Goal: Book appointment/travel/reservation: Book appointment/travel/reservation

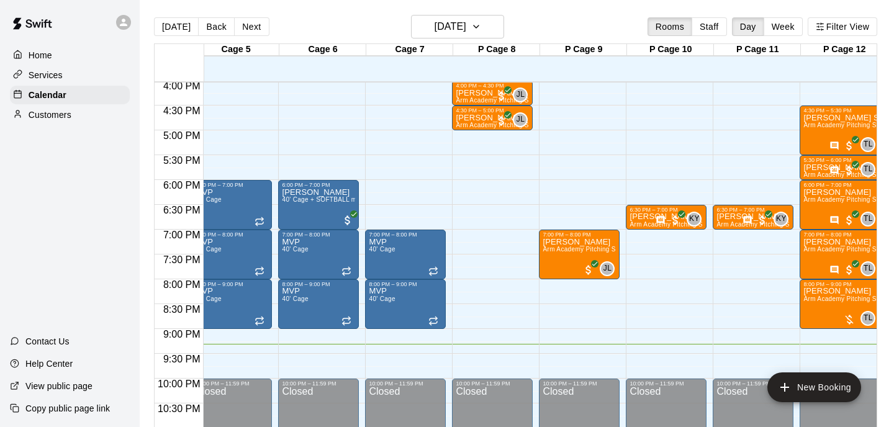
scroll to position [798, 533]
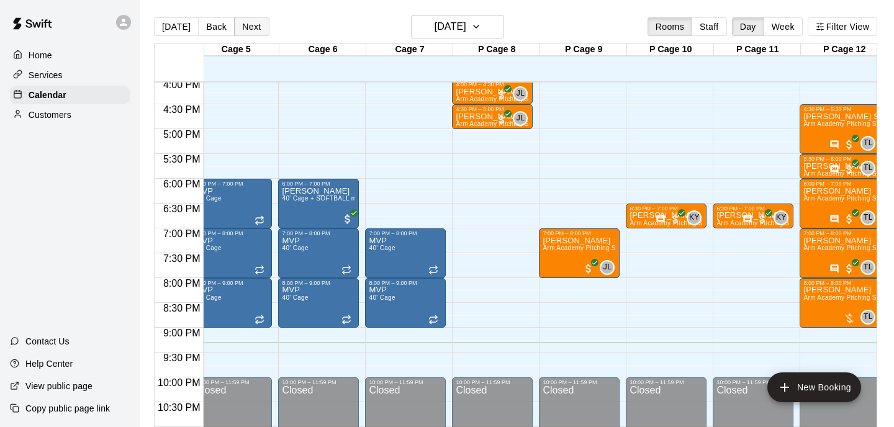
click at [250, 30] on button "Next" at bounding box center [251, 26] width 35 height 19
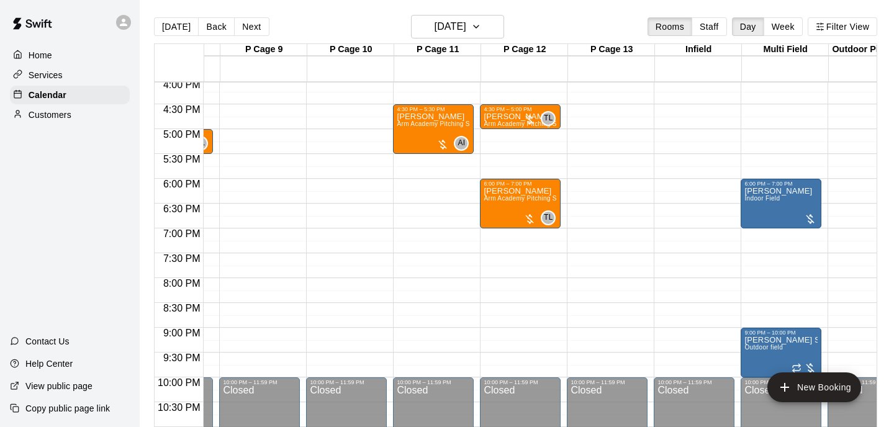
scroll to position [0, 0]
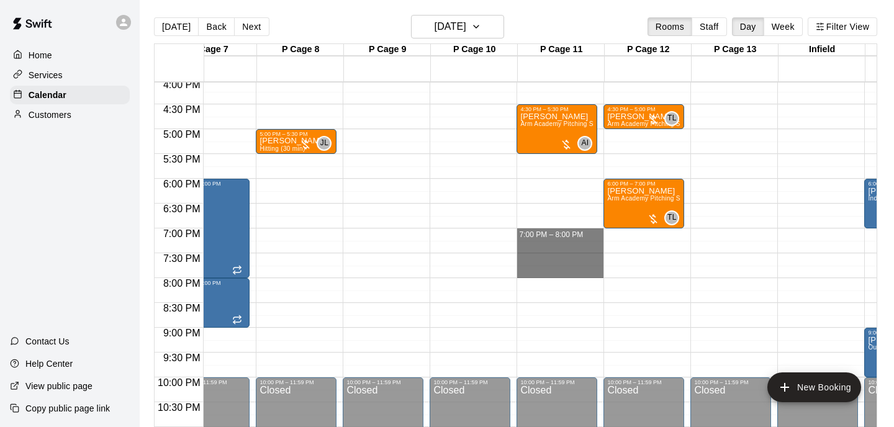
drag, startPoint x: 569, startPoint y: 234, endPoint x: 571, endPoint y: 269, distance: 34.8
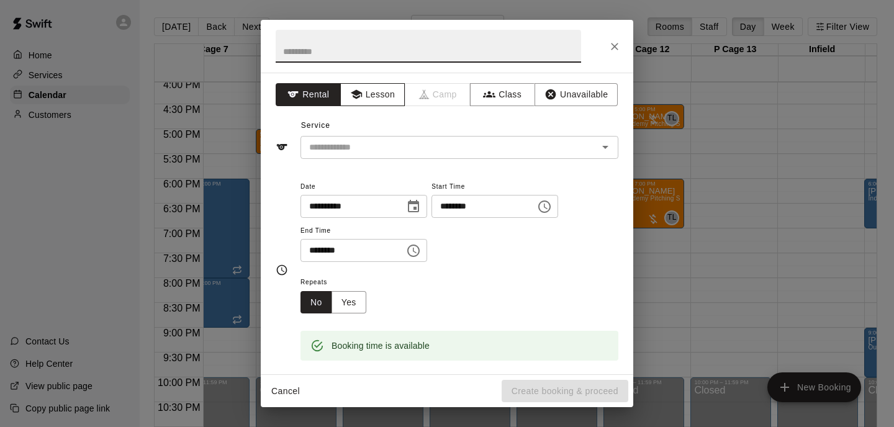
click at [369, 91] on button "Lesson" at bounding box center [372, 94] width 65 height 23
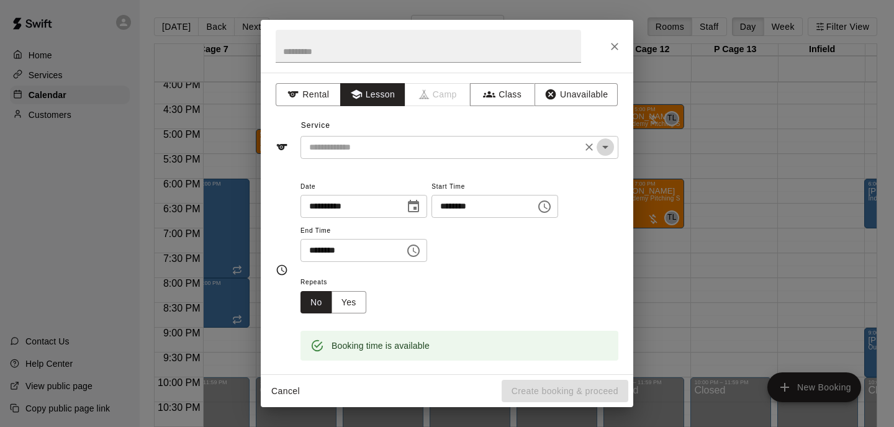
click at [606, 145] on icon "Open" at bounding box center [605, 147] width 15 height 15
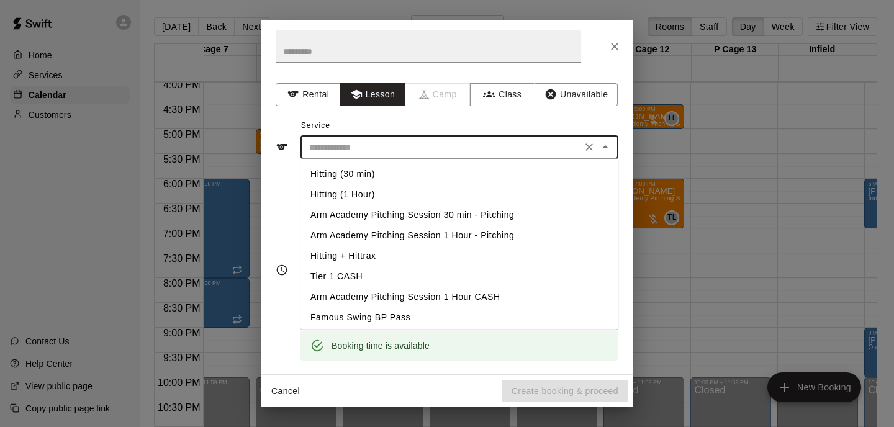
click at [475, 232] on li "Arm Academy Pitching Session 1 Hour - Pitching" at bounding box center [460, 235] width 318 height 20
type input "**********"
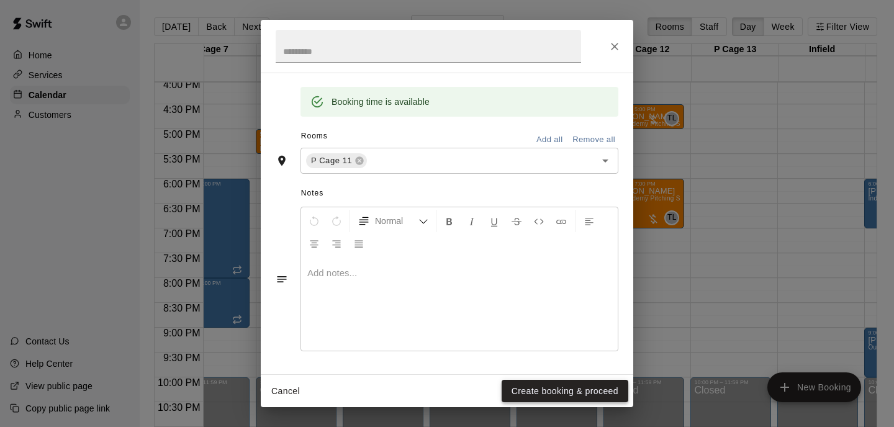
click at [554, 389] on button "Create booking & proceed" at bounding box center [565, 391] width 127 height 23
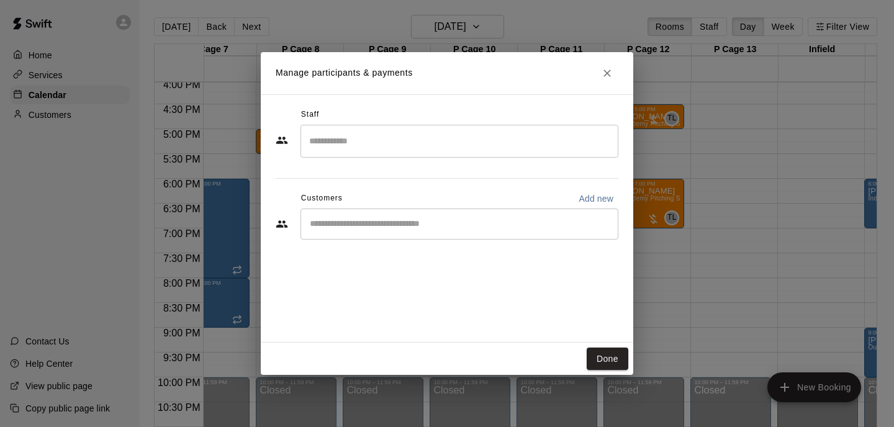
click at [379, 142] on input "Search staff" at bounding box center [459, 141] width 307 height 22
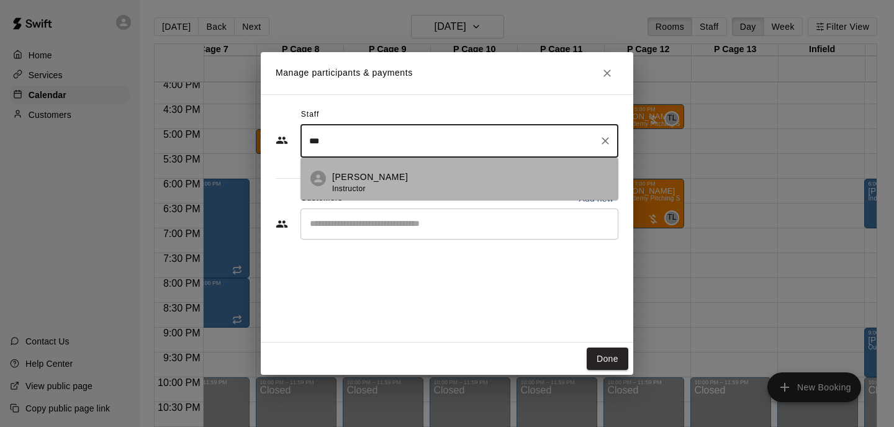
click at [396, 183] on div "[PERSON_NAME] Instructor" at bounding box center [470, 183] width 276 height 24
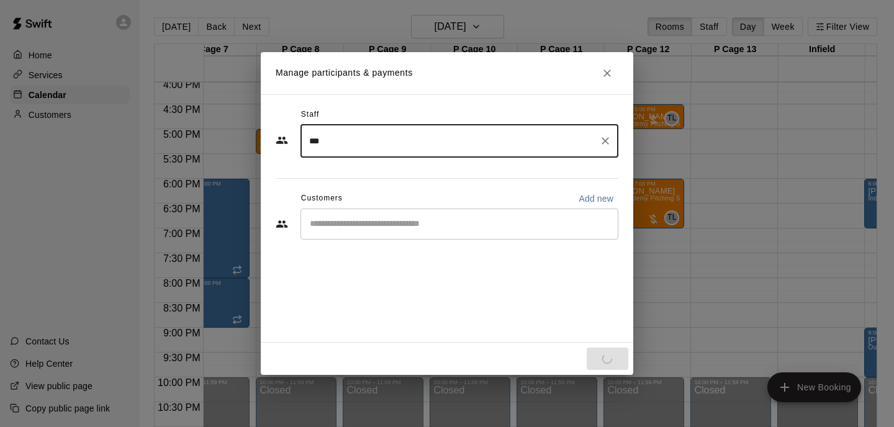
type input "***"
click at [398, 233] on div "Staff *** ​ Customers Add new ​" at bounding box center [447, 178] width 343 height 147
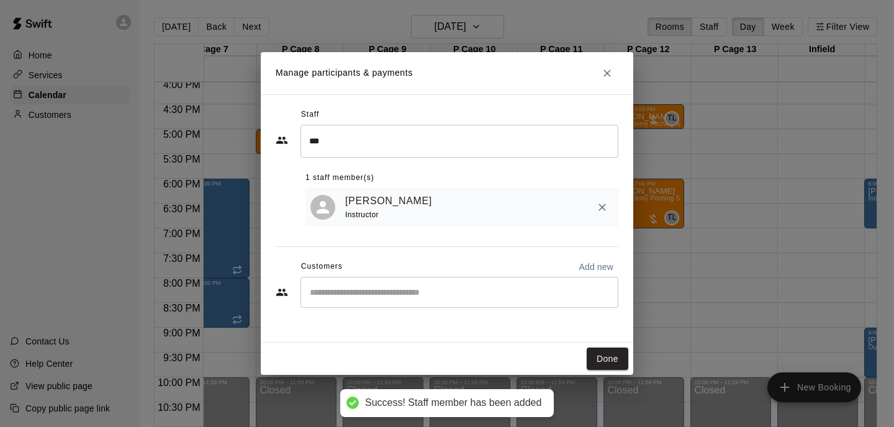
click at [403, 278] on div "​" at bounding box center [460, 292] width 318 height 31
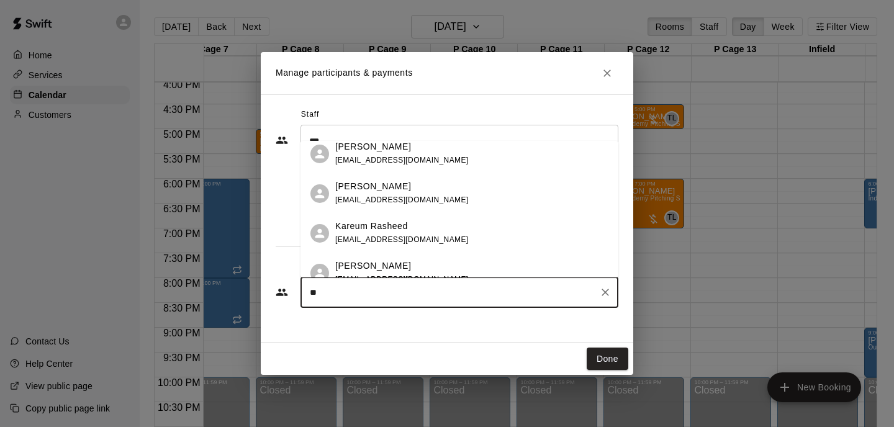
type input "**"
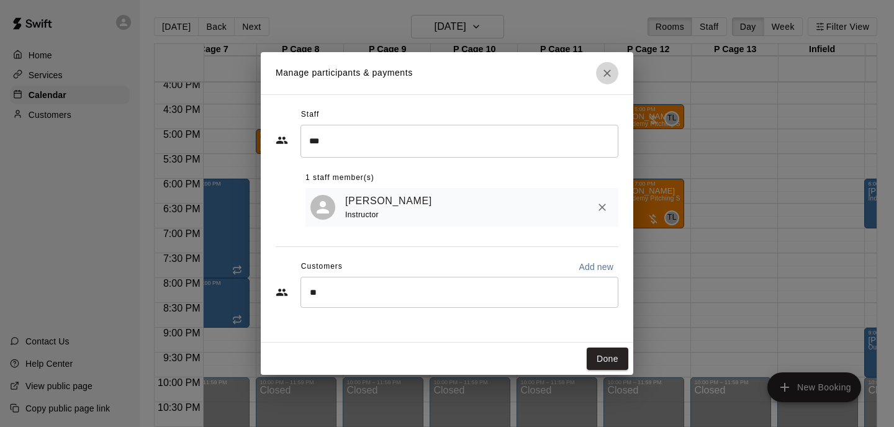
click at [607, 79] on icon "Close" at bounding box center [607, 73] width 12 height 12
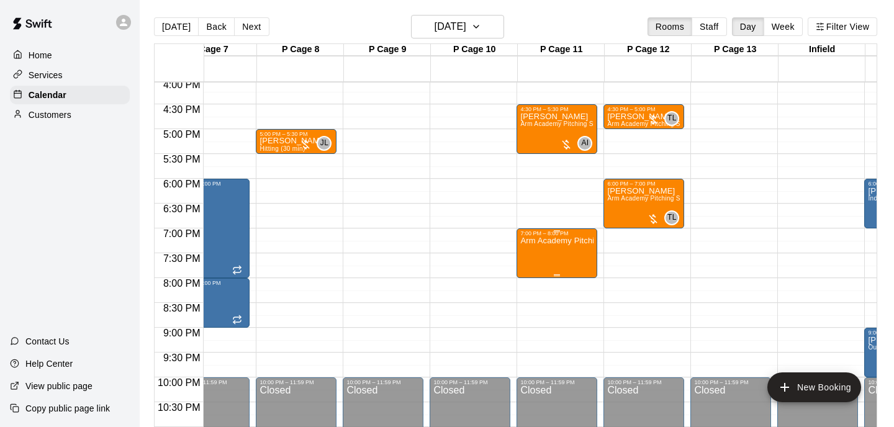
click at [466, 327] on div at bounding box center [447, 213] width 894 height 427
drag, startPoint x: 550, startPoint y: 286, endPoint x: 550, endPoint y: 293, distance: 7.5
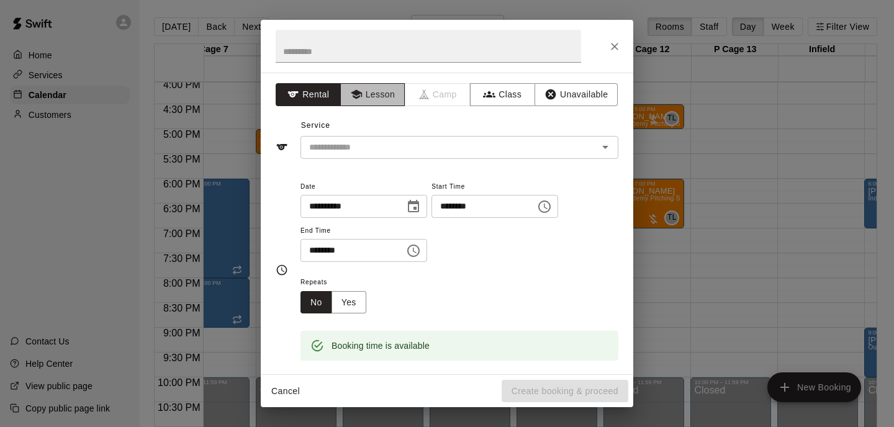
click at [377, 102] on button "Lesson" at bounding box center [372, 94] width 65 height 23
click at [605, 145] on icon "Open" at bounding box center [605, 147] width 15 height 15
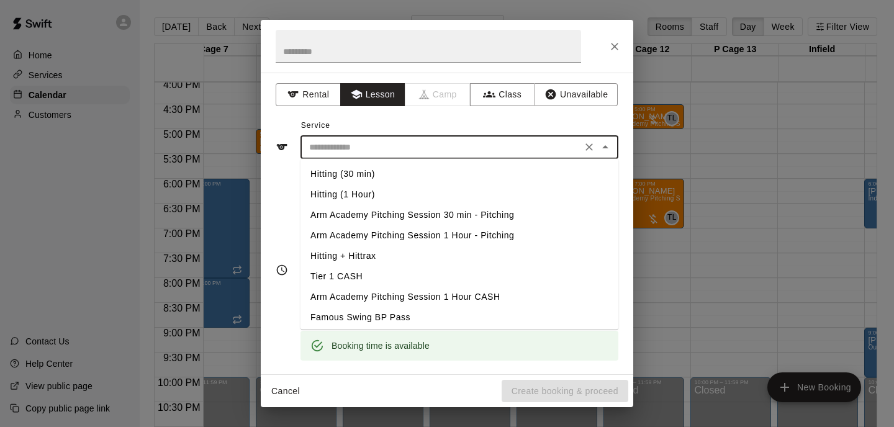
click at [457, 209] on li "Arm Academy Pitching Session 30 min - Pitching" at bounding box center [460, 215] width 318 height 20
type input "**********"
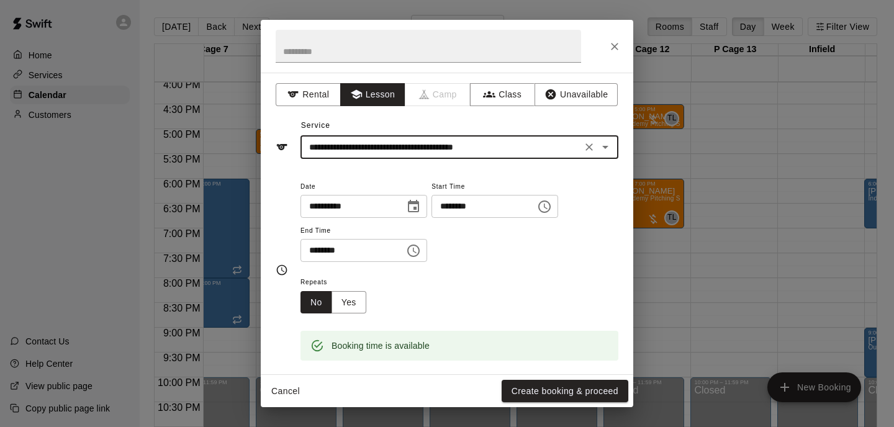
scroll to position [244, 0]
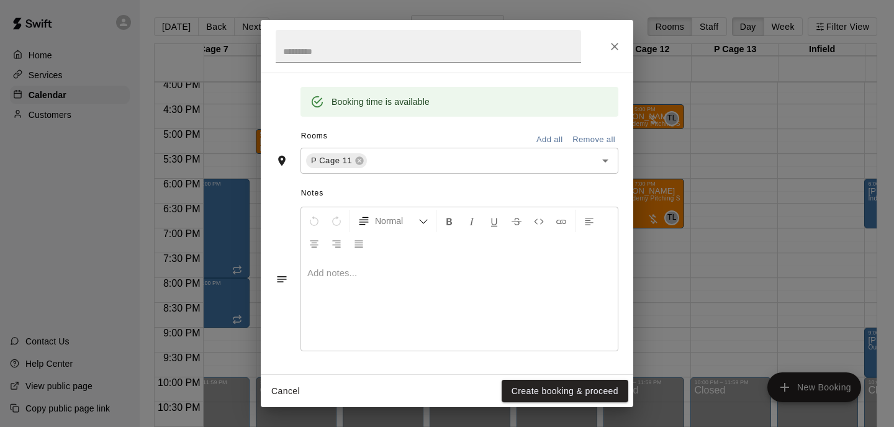
click at [557, 403] on div "Cancel Create booking & proceed" at bounding box center [447, 391] width 373 height 33
click at [560, 391] on button "Create booking & proceed" at bounding box center [565, 391] width 127 height 23
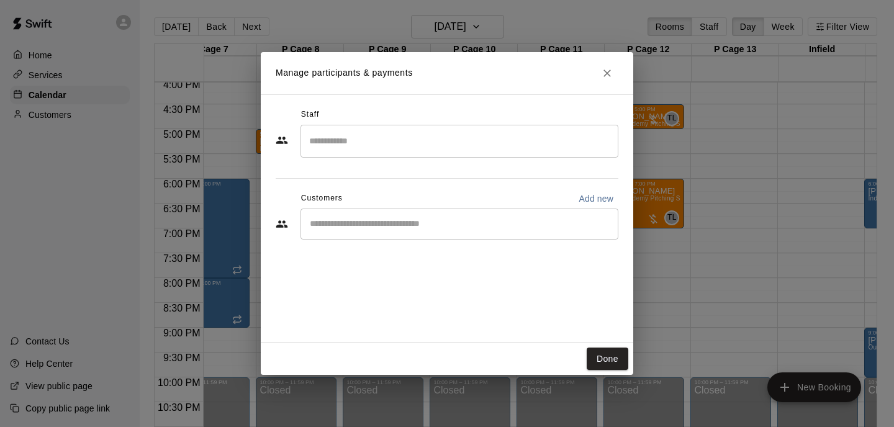
click at [374, 146] on input "Search staff" at bounding box center [459, 141] width 307 height 22
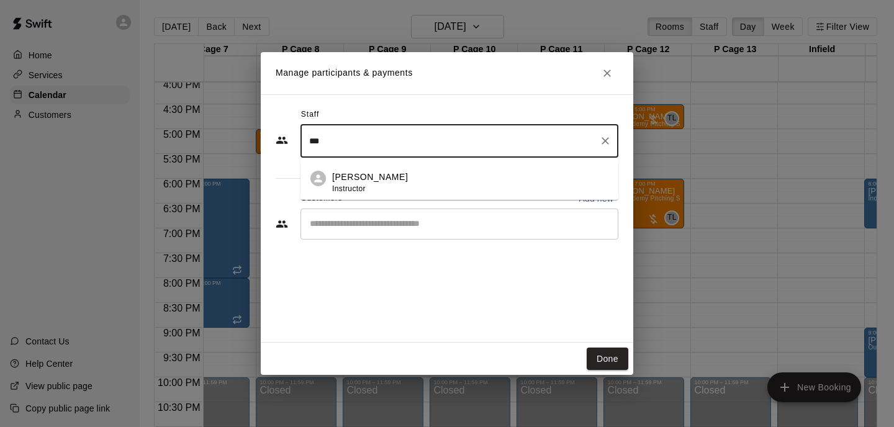
click at [364, 174] on p "[PERSON_NAME]" at bounding box center [370, 177] width 76 height 13
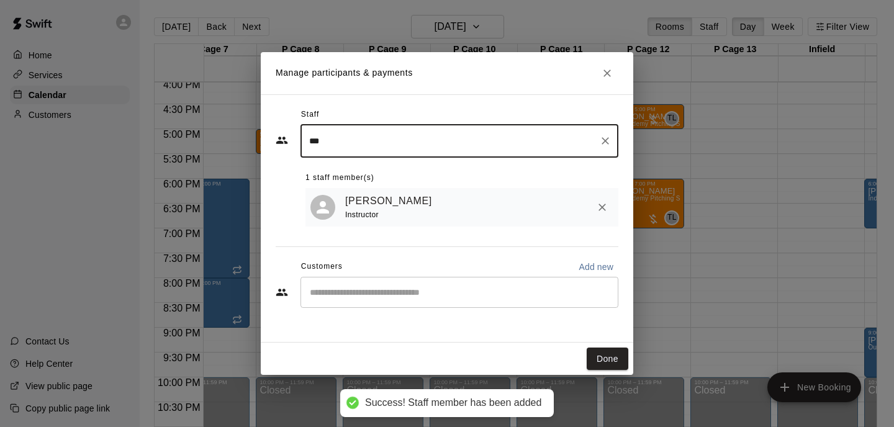
type input "***"
click at [399, 297] on input "Start typing to search customers..." at bounding box center [459, 292] width 307 height 12
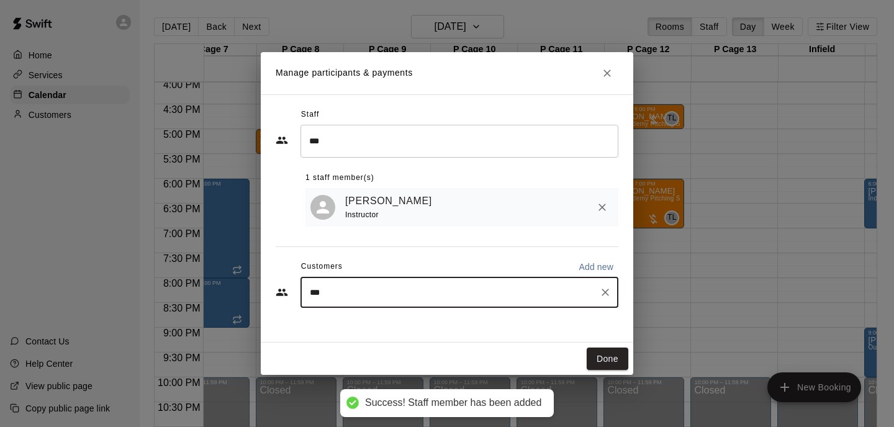
type input "****"
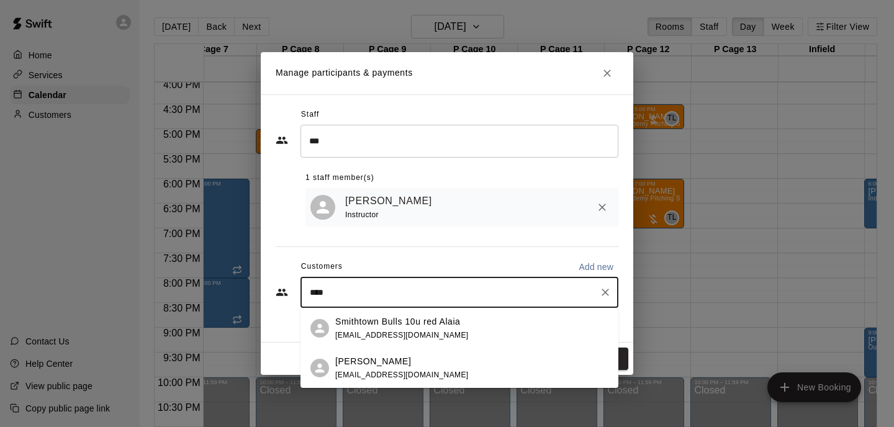
click at [382, 368] on div "Reid Alaia [EMAIL_ADDRESS][DOMAIN_NAME]" at bounding box center [401, 368] width 133 height 27
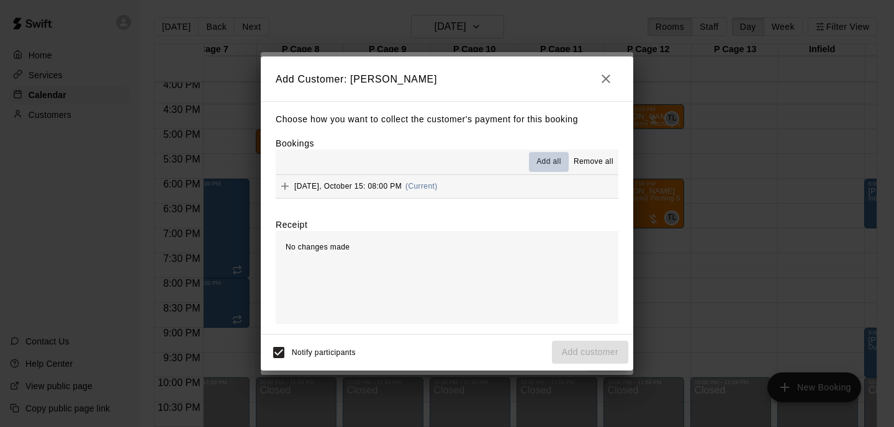
click at [553, 156] on span "Add all" at bounding box center [548, 162] width 25 height 12
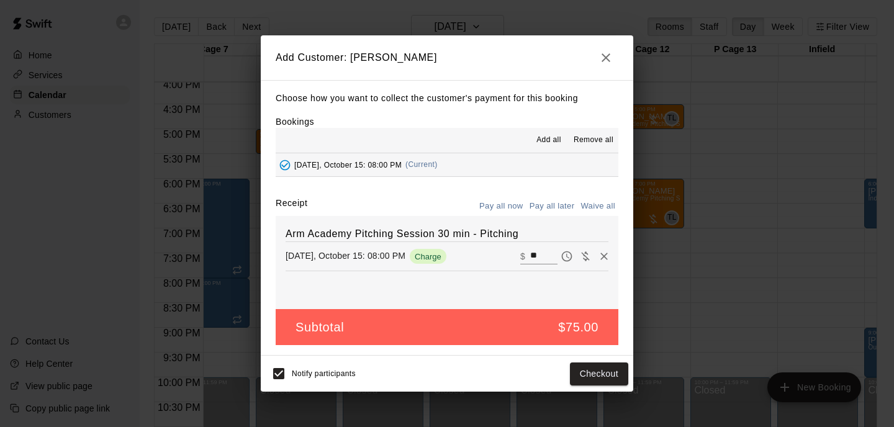
click at [553, 209] on button "Pay all later" at bounding box center [553, 206] width 52 height 19
click at [581, 378] on button "Add customer" at bounding box center [590, 374] width 76 height 23
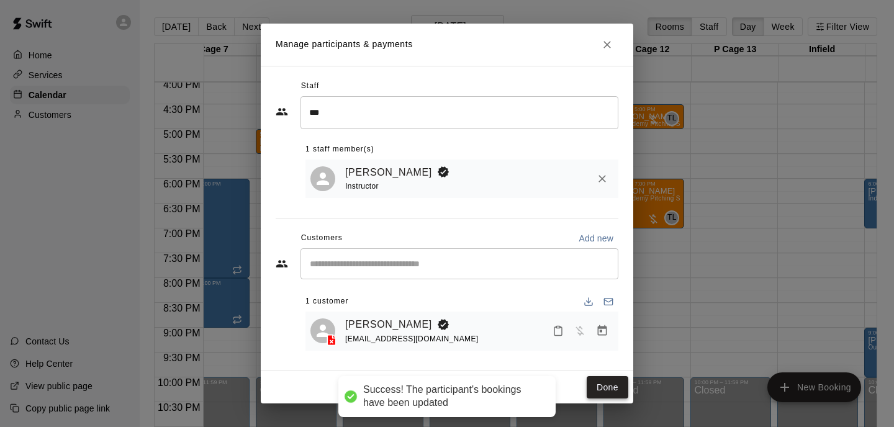
click at [597, 386] on button "Done" at bounding box center [608, 387] width 42 height 23
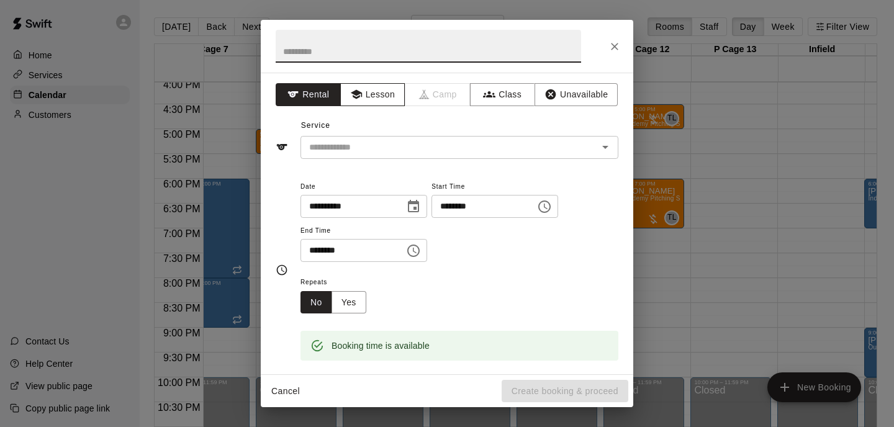
click at [377, 89] on button "Lesson" at bounding box center [372, 94] width 65 height 23
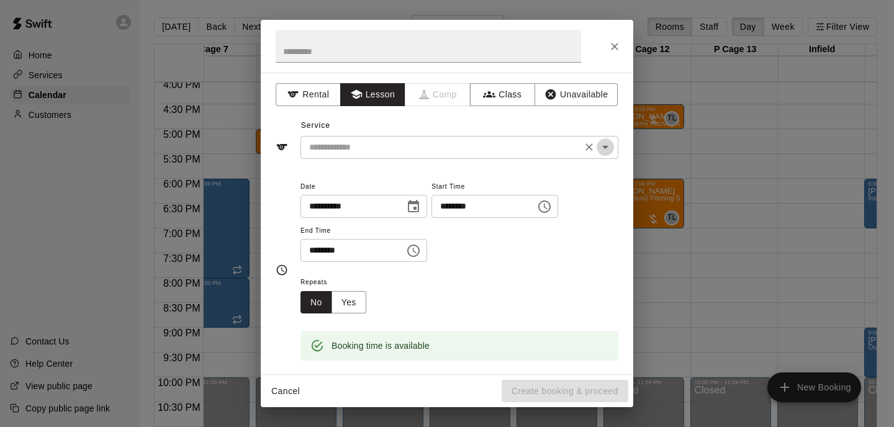
click at [606, 150] on icon "Open" at bounding box center [605, 147] width 15 height 15
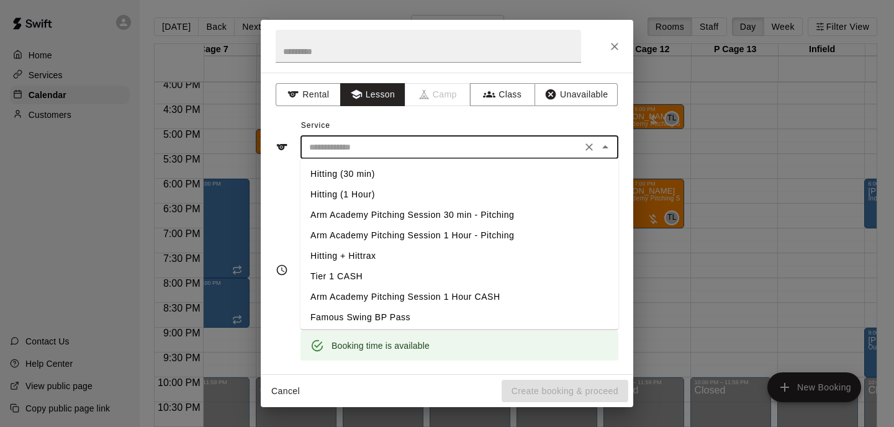
click at [453, 215] on li "Arm Academy Pitching Session 30 min - Pitching" at bounding box center [460, 215] width 318 height 20
type input "**********"
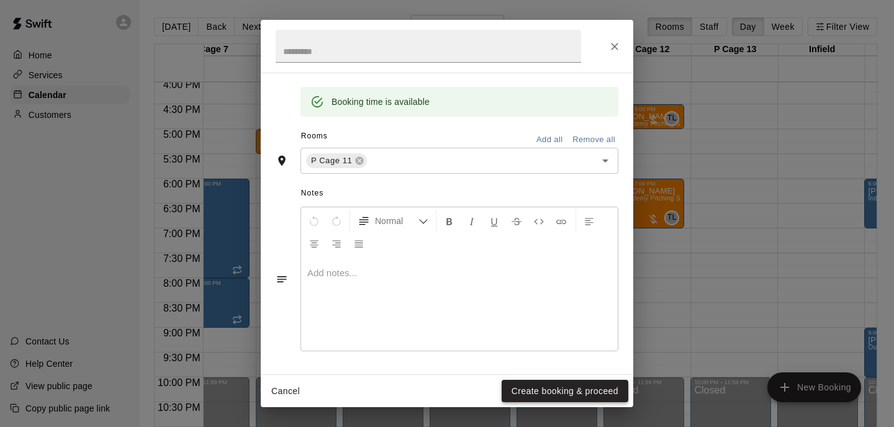
click at [542, 386] on button "Create booking & proceed" at bounding box center [565, 391] width 127 height 23
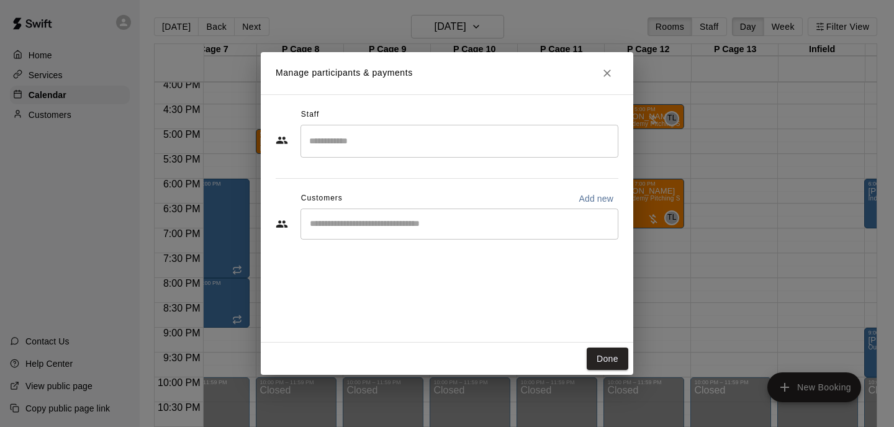
click at [422, 138] on input "Search staff" at bounding box center [459, 141] width 307 height 22
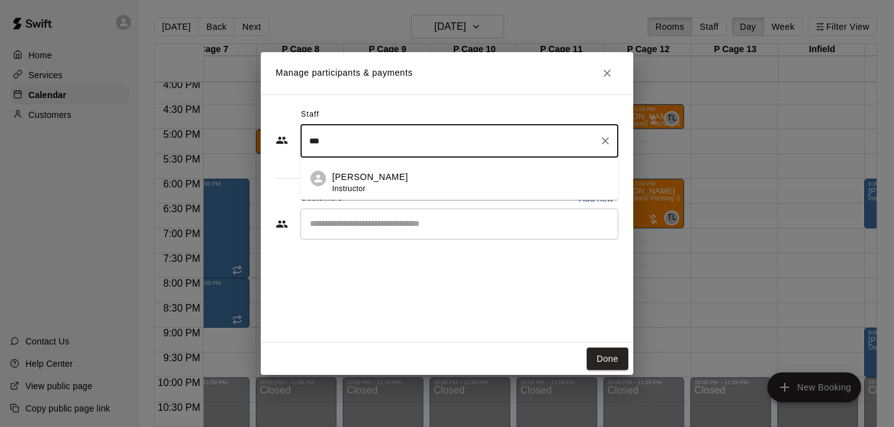
click at [417, 179] on div "[PERSON_NAME] Instructor" at bounding box center [470, 183] width 276 height 24
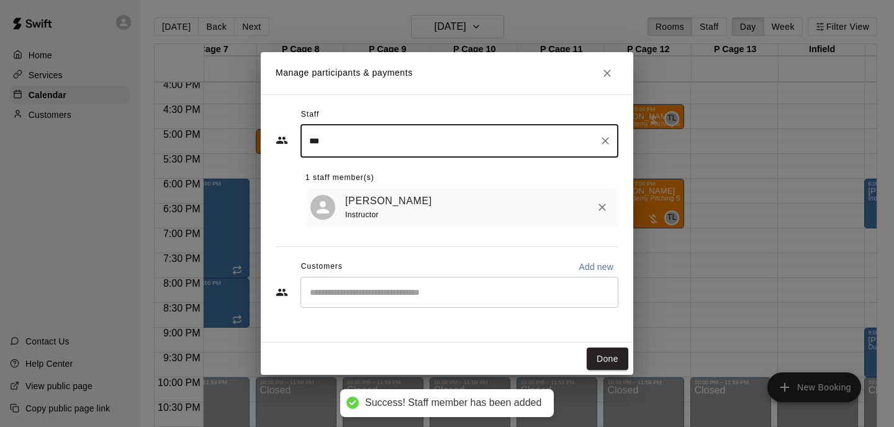
click at [364, 303] on div "​" at bounding box center [460, 292] width 318 height 31
type input "***"
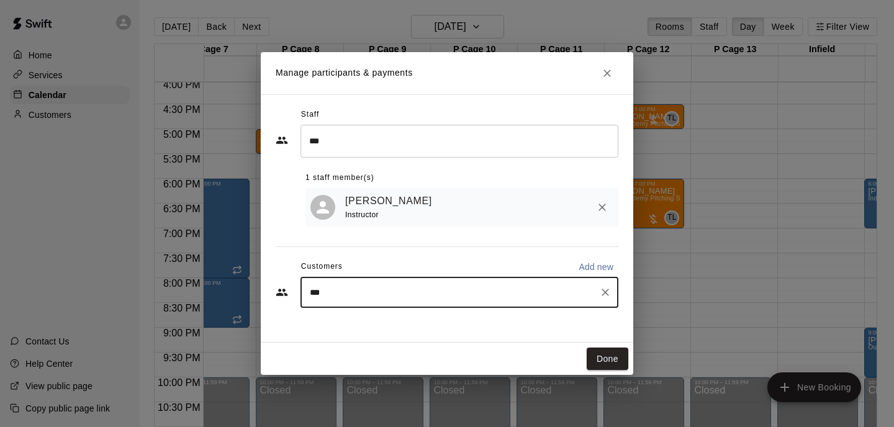
type input "****"
click at [392, 325] on p "[PERSON_NAME]" at bounding box center [373, 321] width 76 height 13
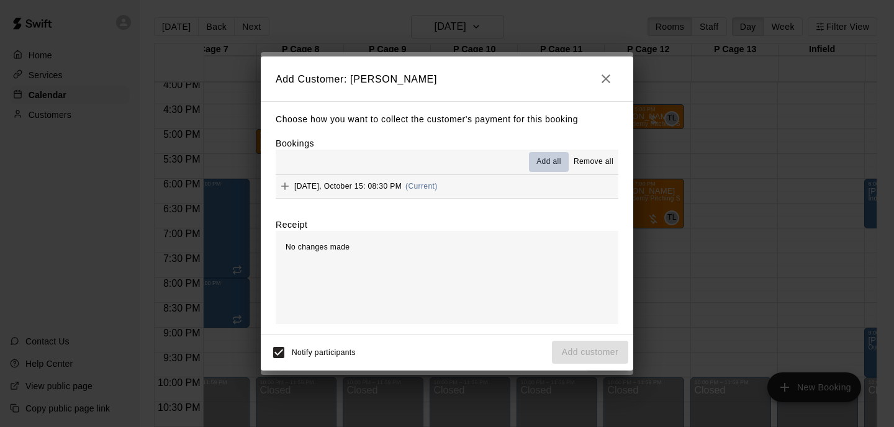
click at [546, 168] on span "Add all" at bounding box center [548, 162] width 25 height 12
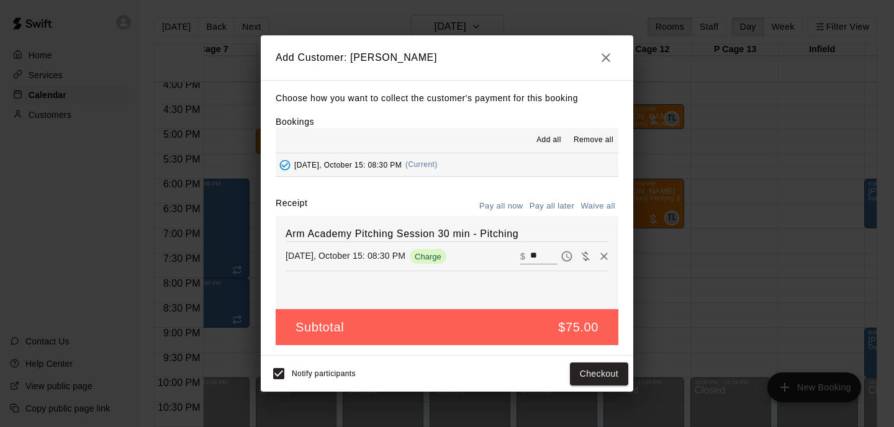
click at [546, 204] on button "Pay all later" at bounding box center [553, 206] width 52 height 19
click at [576, 377] on button "Add customer" at bounding box center [590, 374] width 76 height 23
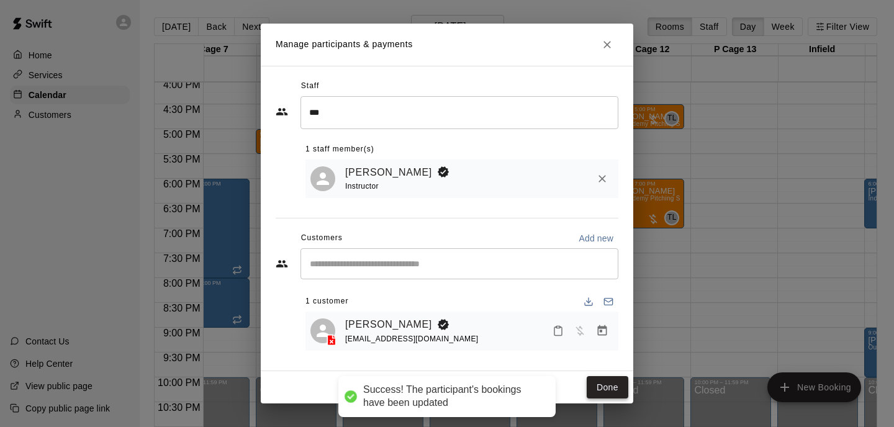
click at [602, 387] on button "Done" at bounding box center [608, 387] width 42 height 23
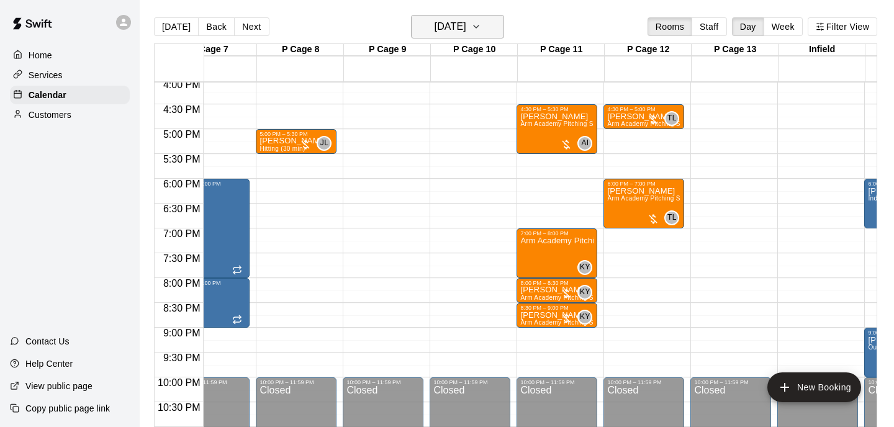
click at [497, 37] on button "[DATE]" at bounding box center [457, 27] width 93 height 24
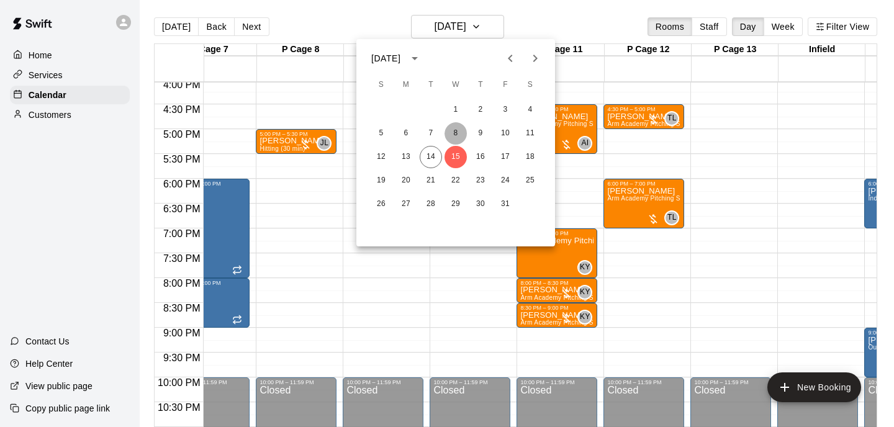
click at [453, 132] on button "8" at bounding box center [456, 133] width 22 height 22
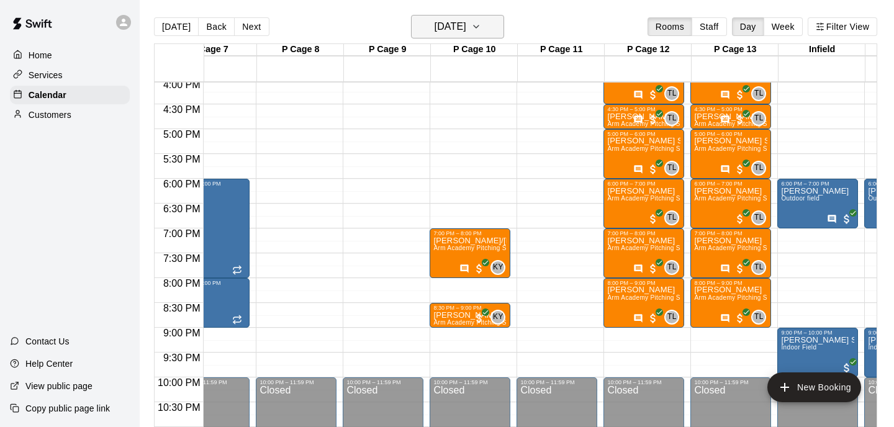
click at [466, 27] on h6 "[DATE]" at bounding box center [451, 26] width 32 height 17
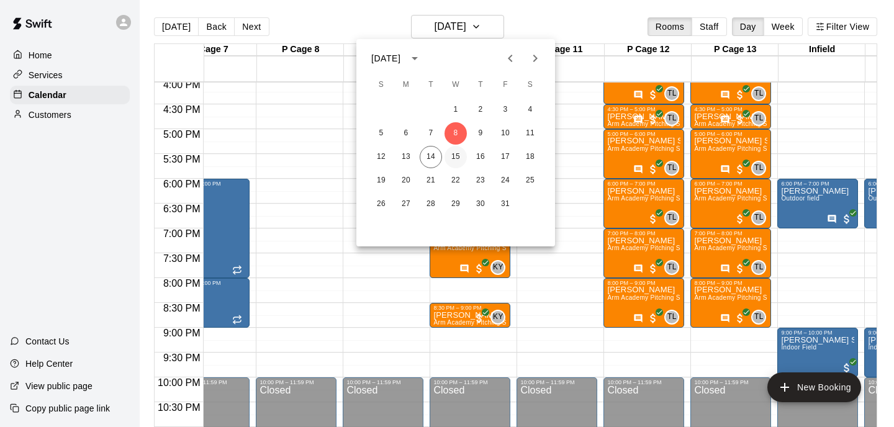
click at [455, 155] on button "15" at bounding box center [456, 157] width 22 height 22
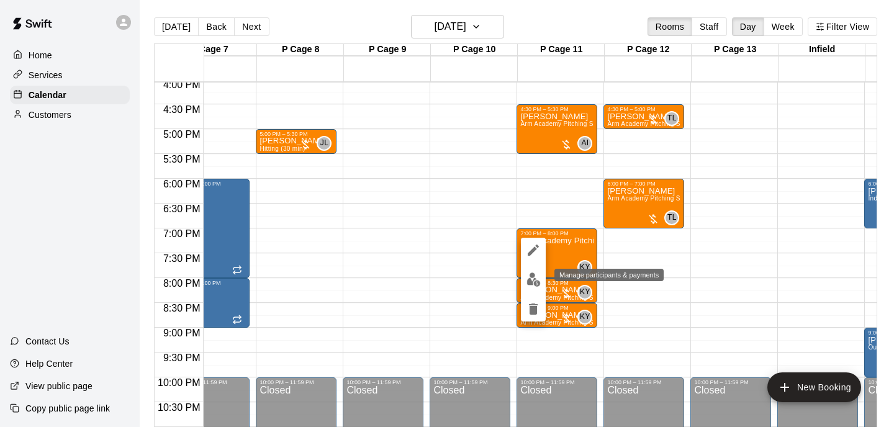
click at [533, 281] on img "edit" at bounding box center [534, 280] width 14 height 14
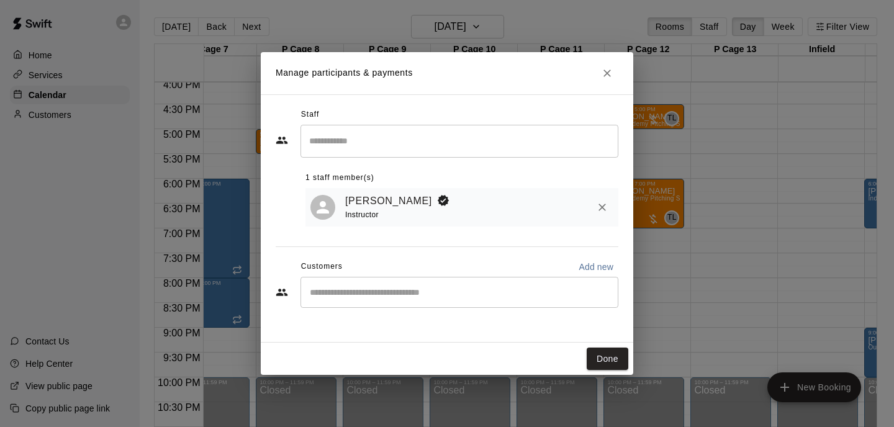
click at [401, 301] on div "​" at bounding box center [460, 292] width 318 height 31
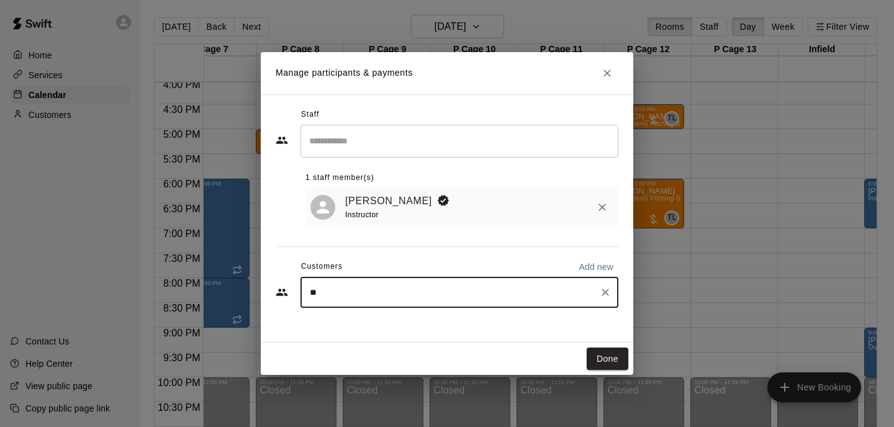
type input "***"
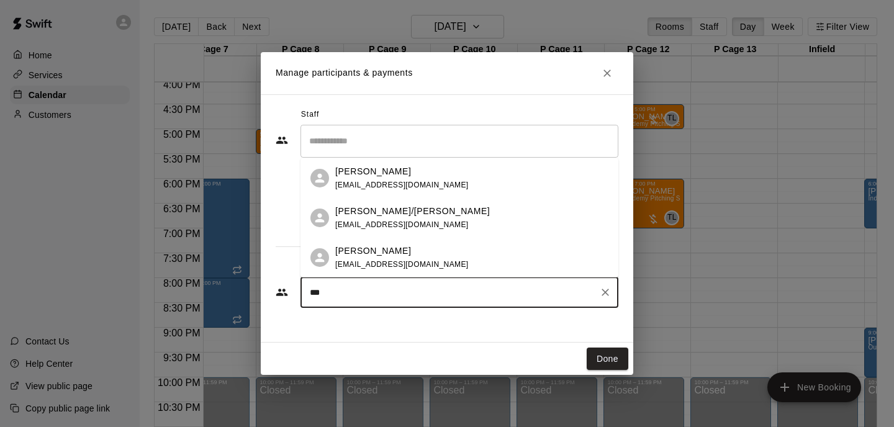
click at [448, 217] on div "[PERSON_NAME]/[PERSON_NAME] [EMAIL_ADDRESS][DOMAIN_NAME]" at bounding box center [471, 218] width 273 height 27
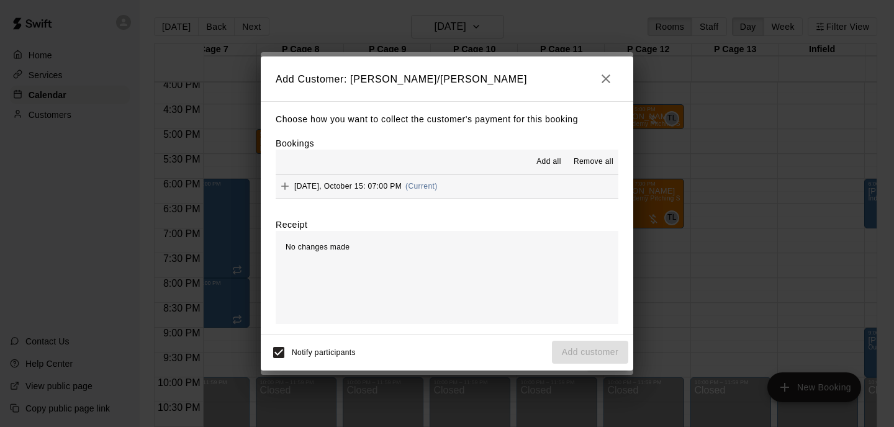
click at [551, 156] on span "Add all" at bounding box center [548, 162] width 25 height 12
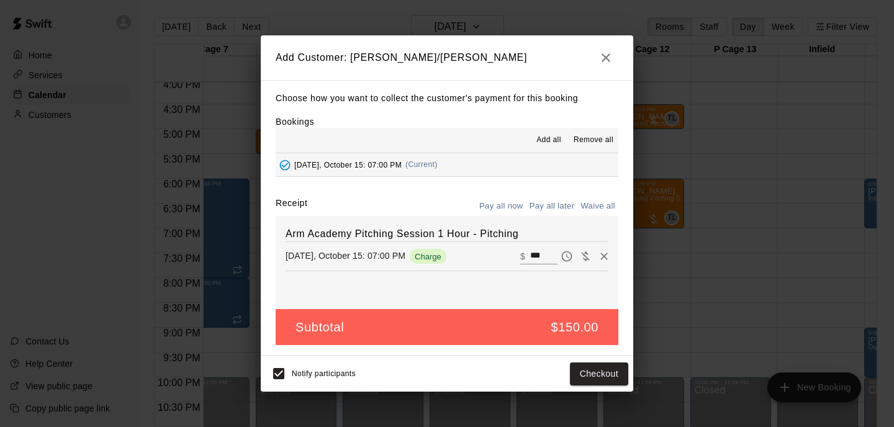
click at [560, 202] on button "Pay all later" at bounding box center [553, 206] width 52 height 19
click at [585, 377] on button "Add customer" at bounding box center [590, 374] width 76 height 23
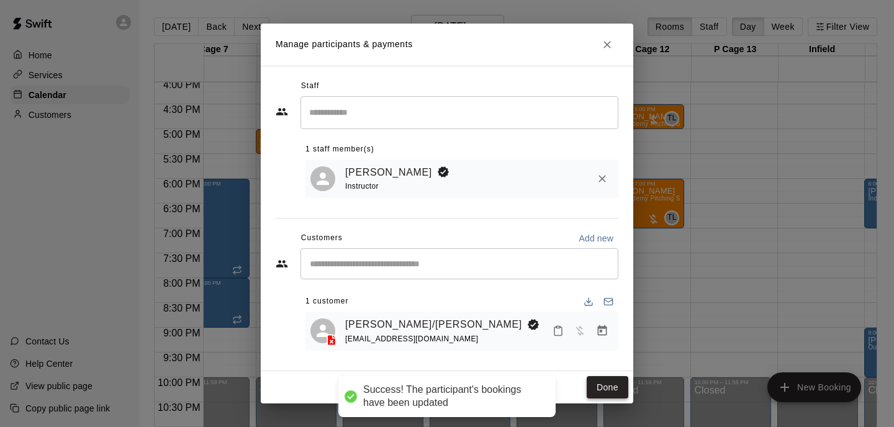
click at [603, 386] on button "Done" at bounding box center [608, 387] width 42 height 23
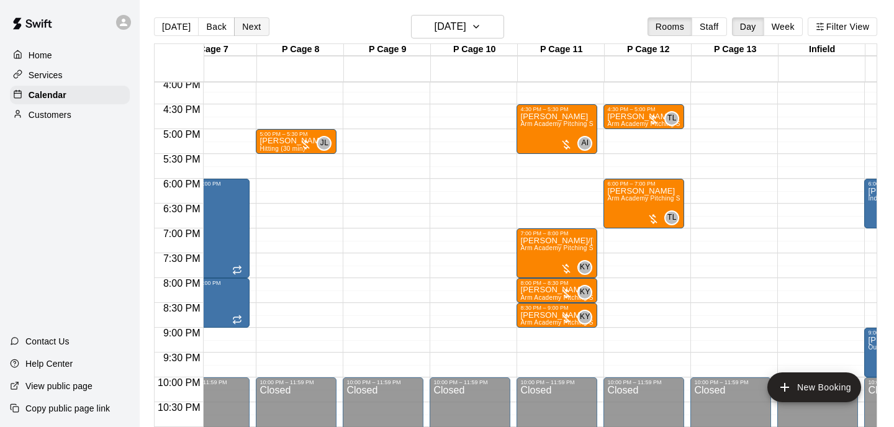
click at [236, 29] on button "Next" at bounding box center [251, 26] width 35 height 19
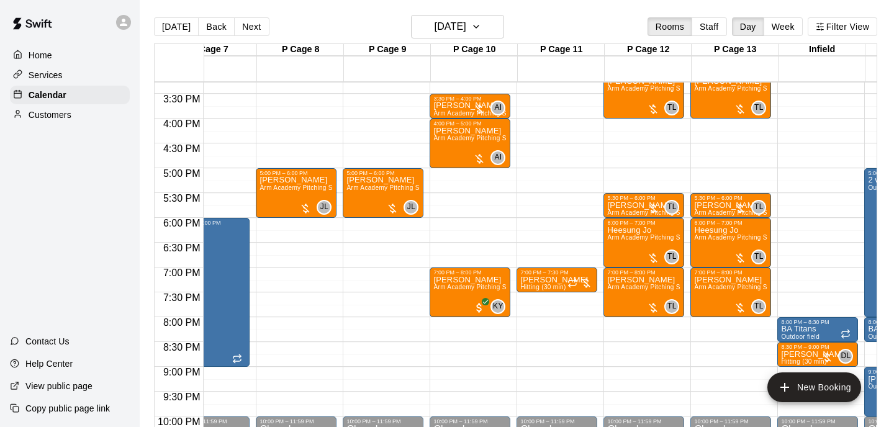
scroll to position [758, 730]
